Goal: Check status: Check status

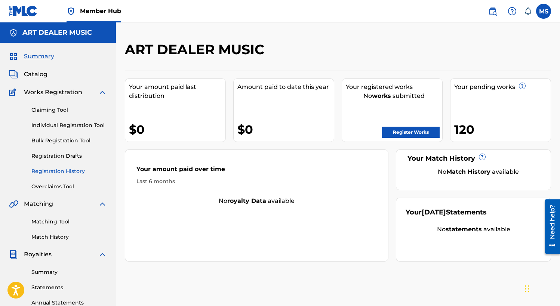
click at [61, 171] on link "Registration History" at bounding box center [68, 171] width 75 height 8
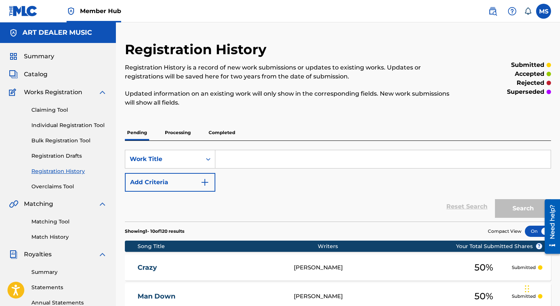
click at [186, 133] on p "Processing" at bounding box center [178, 133] width 30 height 16
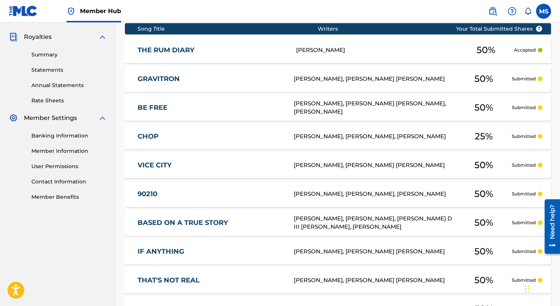
scroll to position [320, 0]
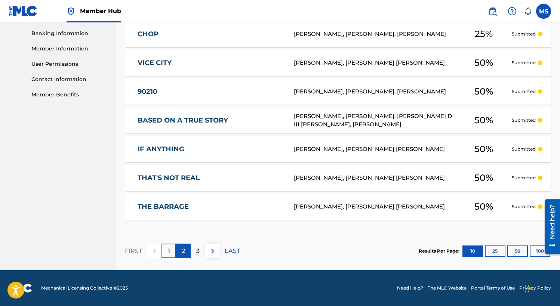
click at [186, 250] on div "2" at bounding box center [183, 251] width 15 height 15
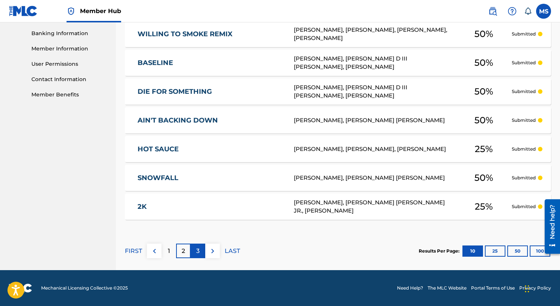
click at [195, 251] on div "3" at bounding box center [198, 251] width 15 height 15
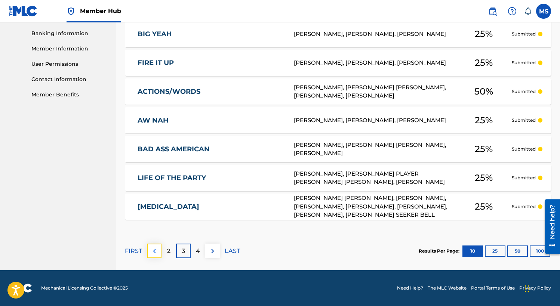
click at [156, 250] on img at bounding box center [154, 251] width 9 height 9
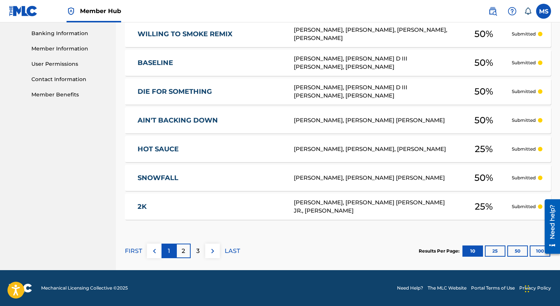
click at [164, 250] on div "1" at bounding box center [168, 251] width 15 height 15
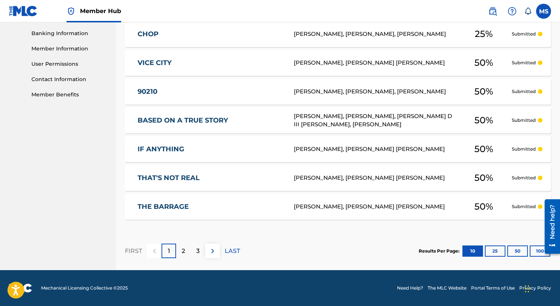
scroll to position [0, 0]
